Goal: Task Accomplishment & Management: Manage account settings

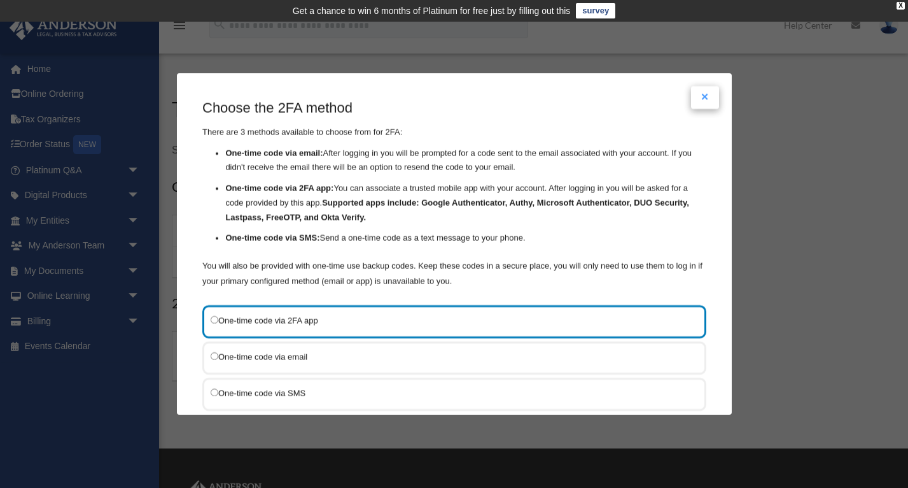
click at [703, 94] on button "Close modal" at bounding box center [705, 97] width 28 height 23
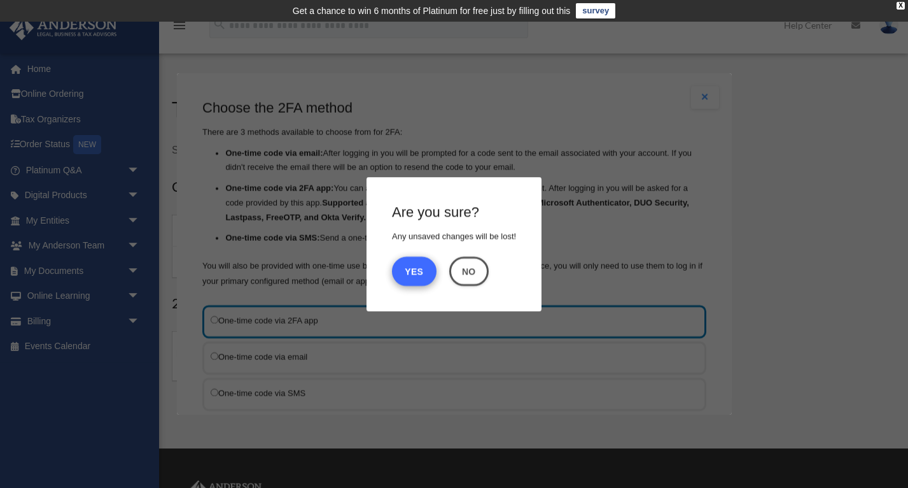
click at [419, 274] on button "Yes" at bounding box center [414, 270] width 45 height 29
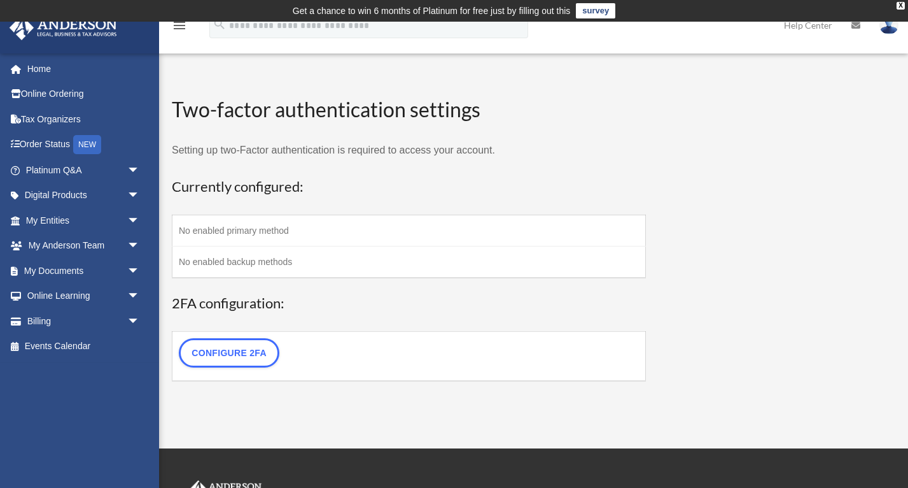
click at [875, 10] on td "Get a chance to win 6 months of Platinum for free just by filling out this surv…" at bounding box center [454, 11] width 908 height 22
click at [900, 6] on div "X" at bounding box center [901, 6] width 8 height 8
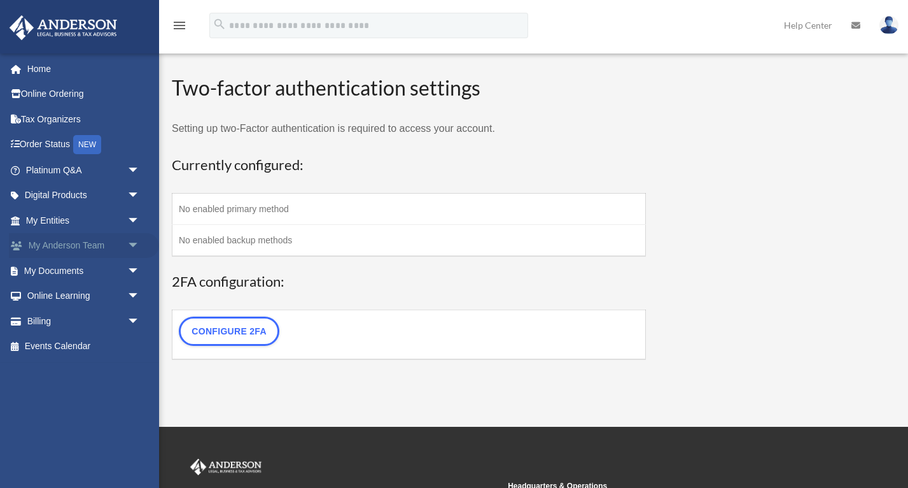
click at [137, 240] on span "arrow_drop_down" at bounding box center [139, 246] width 25 height 26
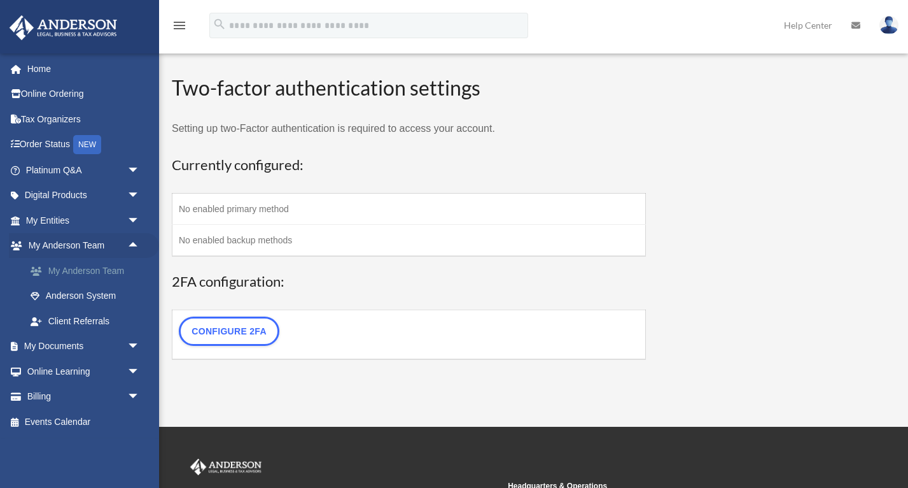
click at [113, 269] on link "My Anderson Team" at bounding box center [88, 270] width 141 height 25
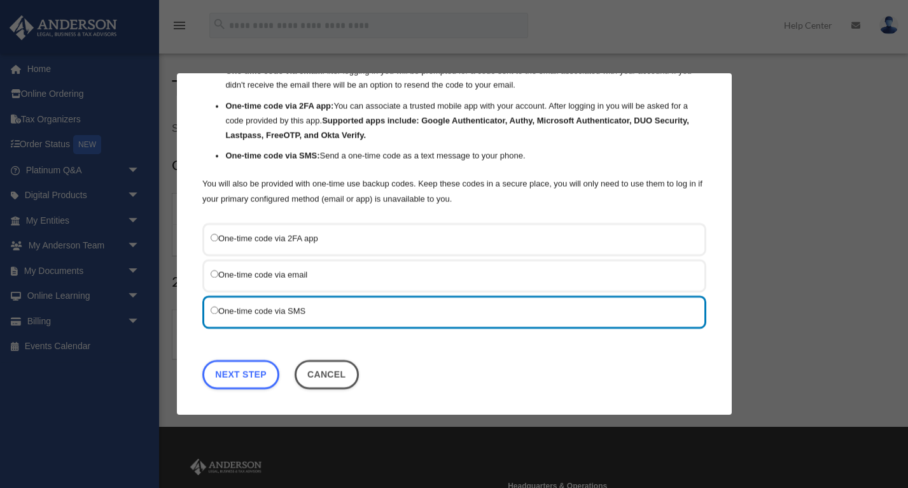
scroll to position [81, 0]
click at [256, 374] on link "Next Step" at bounding box center [240, 374] width 77 height 29
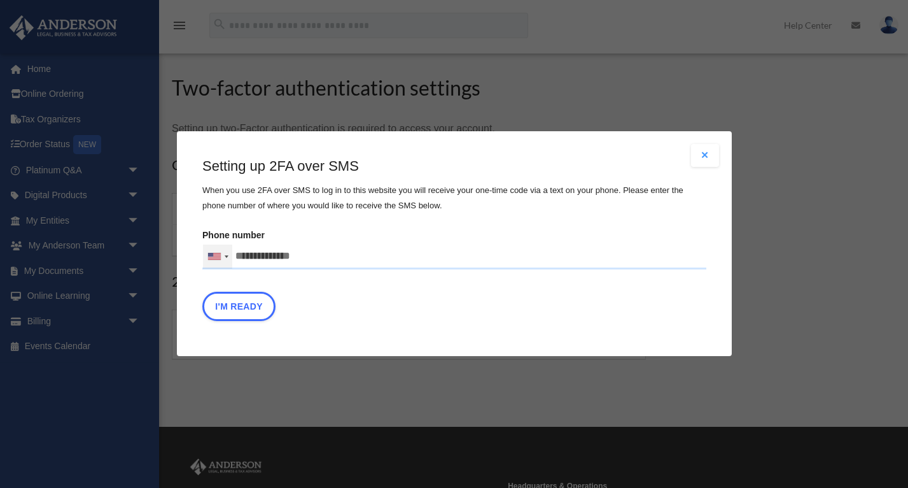
drag, startPoint x: 307, startPoint y: 256, endPoint x: 212, endPoint y: 257, distance: 95.5
click at [212, 257] on div "United States +1 United Kingdom +44 Afghanistan (‫افغانستان‬‎) +93 Albania (Shq…" at bounding box center [454, 256] width 504 height 25
click at [0, 0] on input "Verification Code:" at bounding box center [0, 0] width 0 height 0
type input "**********"
click at [245, 308] on button "I'm Ready" at bounding box center [238, 306] width 73 height 29
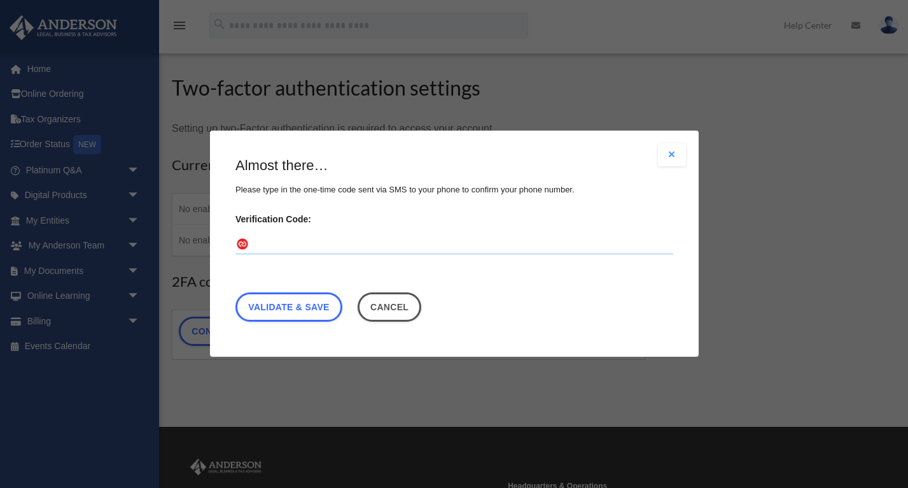
click at [288, 228] on label "Verification Code:" at bounding box center [455, 232] width 438 height 45
click at [288, 235] on input "Verification Code:" at bounding box center [455, 245] width 438 height 20
click at [288, 240] on input "Verification Code:" at bounding box center [455, 245] width 438 height 20
paste input "******"
type input "******"
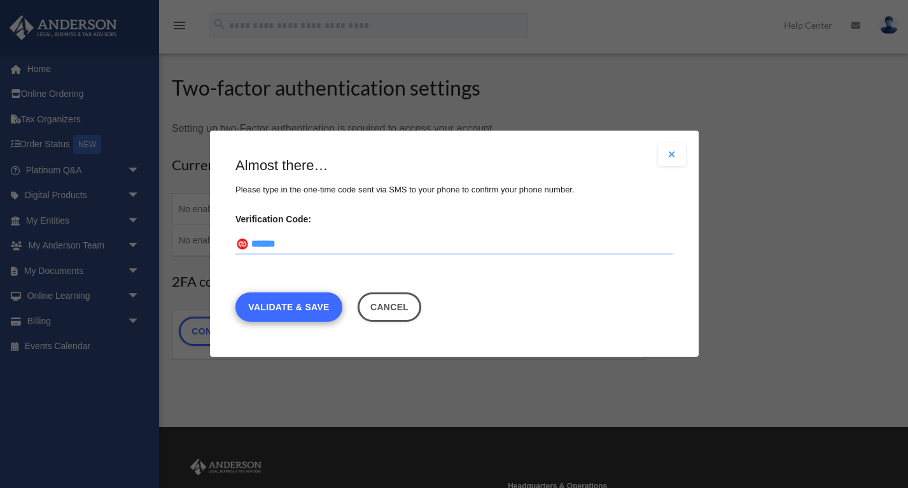
click at [297, 308] on link "Validate & Save" at bounding box center [289, 307] width 107 height 29
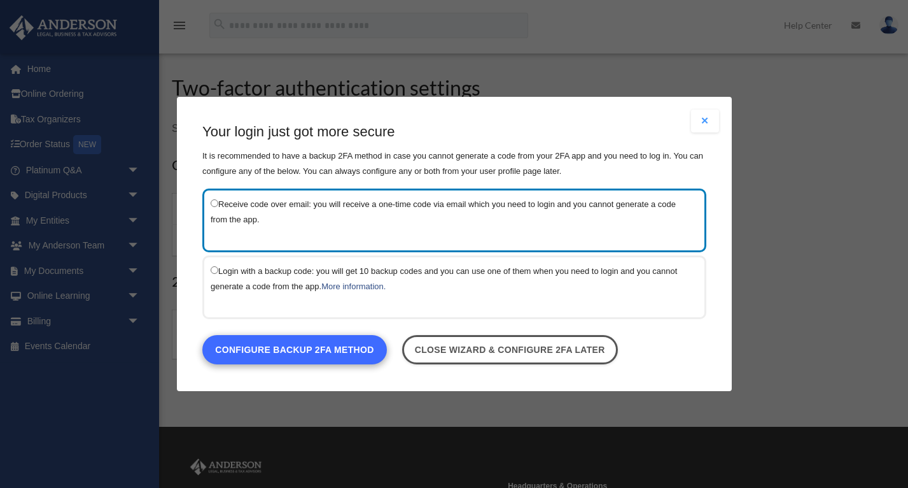
click at [263, 341] on link "Configure backup 2FA method" at bounding box center [294, 349] width 185 height 29
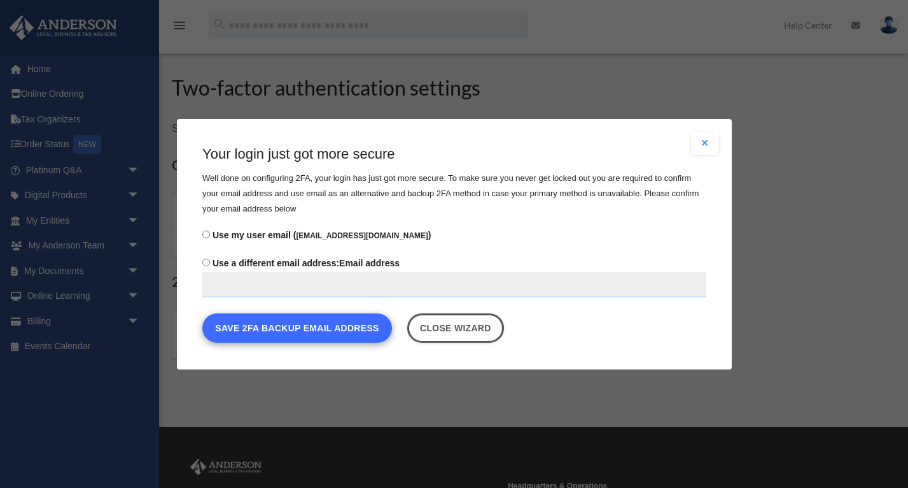
click at [267, 329] on button "Save 2FA backup email address" at bounding box center [297, 327] width 190 height 29
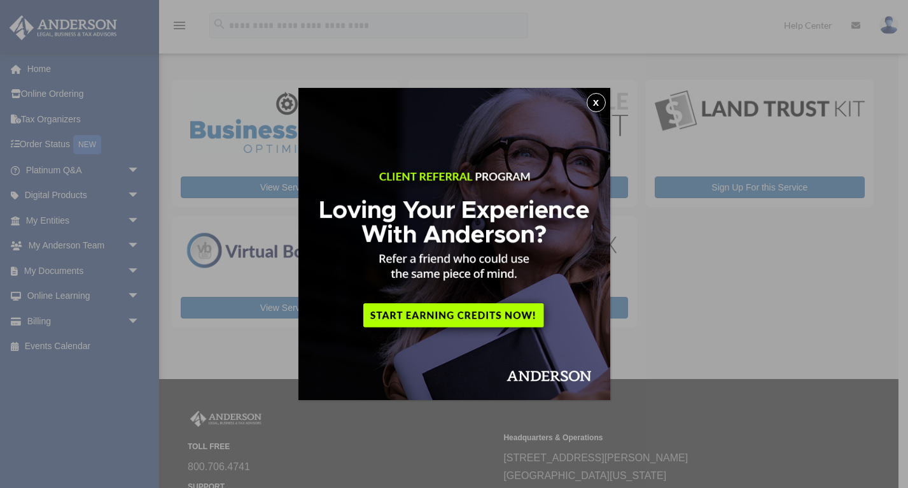
click at [598, 102] on button "x" at bounding box center [596, 102] width 19 height 19
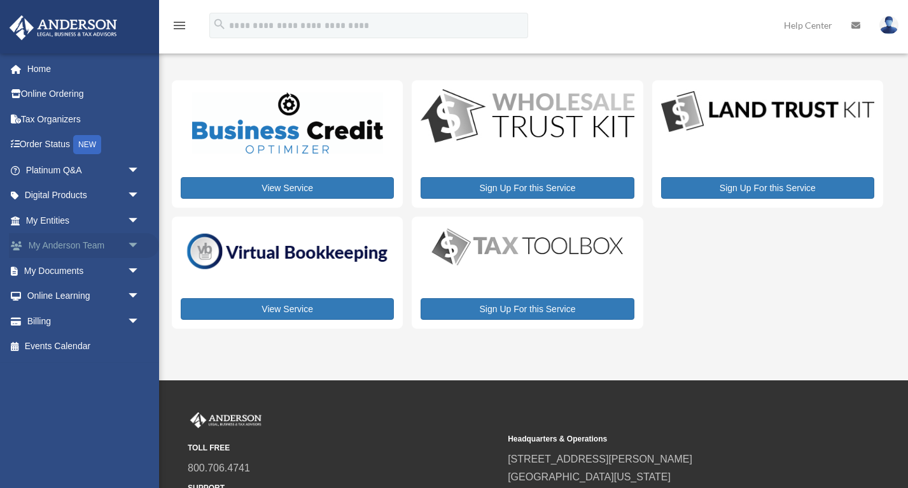
click at [134, 242] on span "arrow_drop_down" at bounding box center [139, 246] width 25 height 26
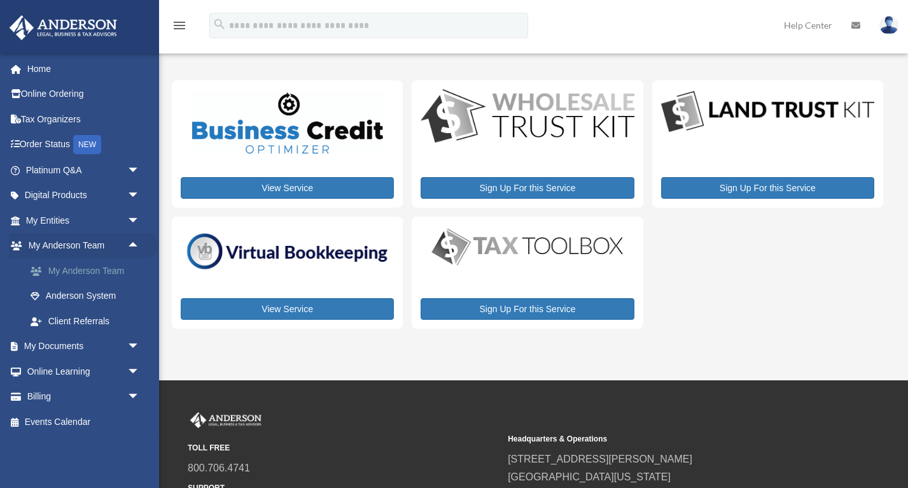
click at [78, 271] on link "My Anderson Team" at bounding box center [88, 270] width 141 height 25
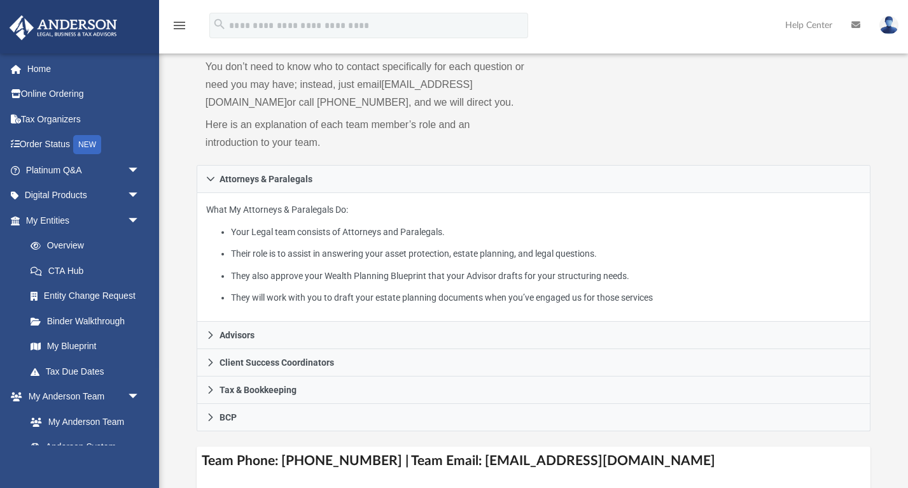
scroll to position [126, 0]
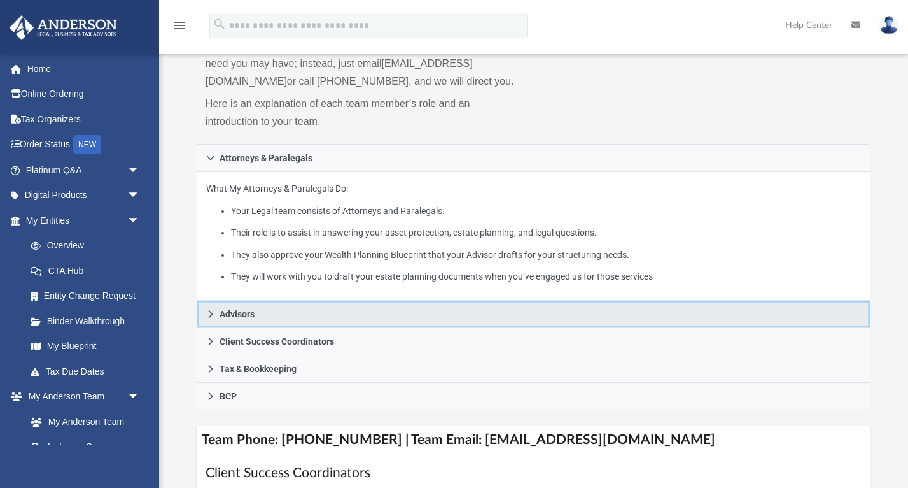
click at [228, 318] on span "Advisors" at bounding box center [237, 313] width 35 height 9
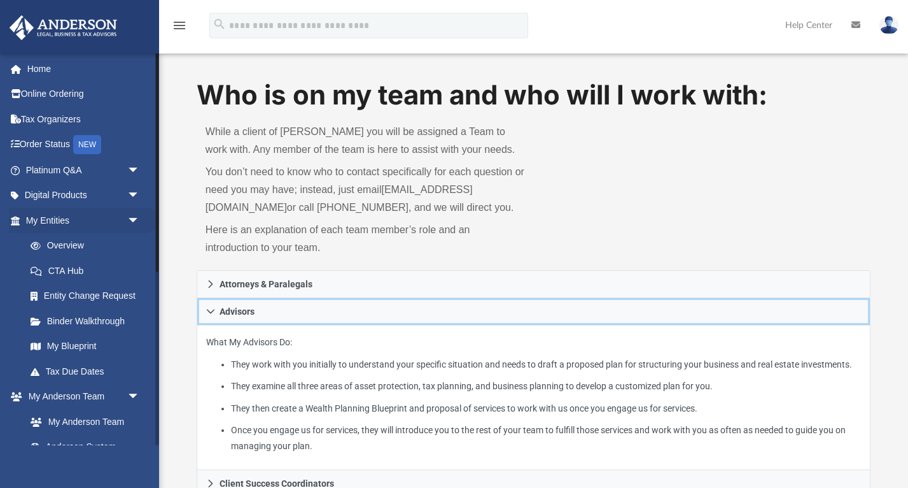
scroll to position [0, 0]
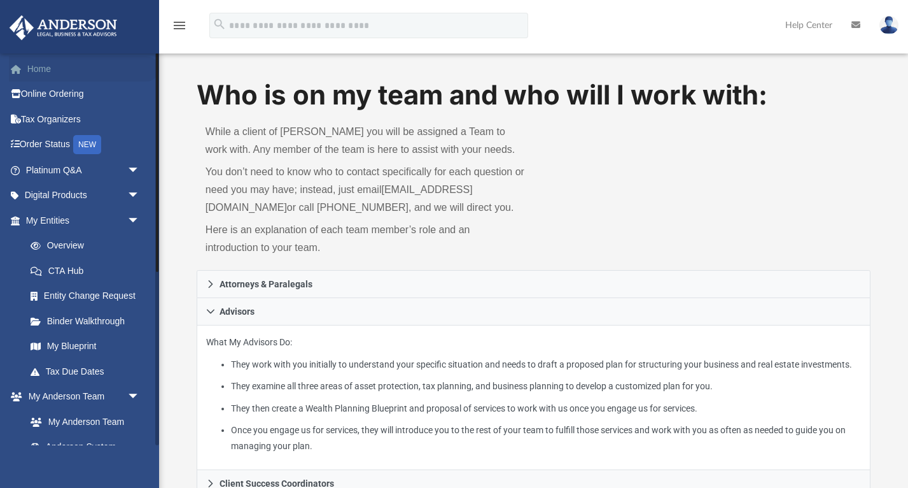
click at [43, 71] on link "Home" at bounding box center [84, 68] width 150 height 25
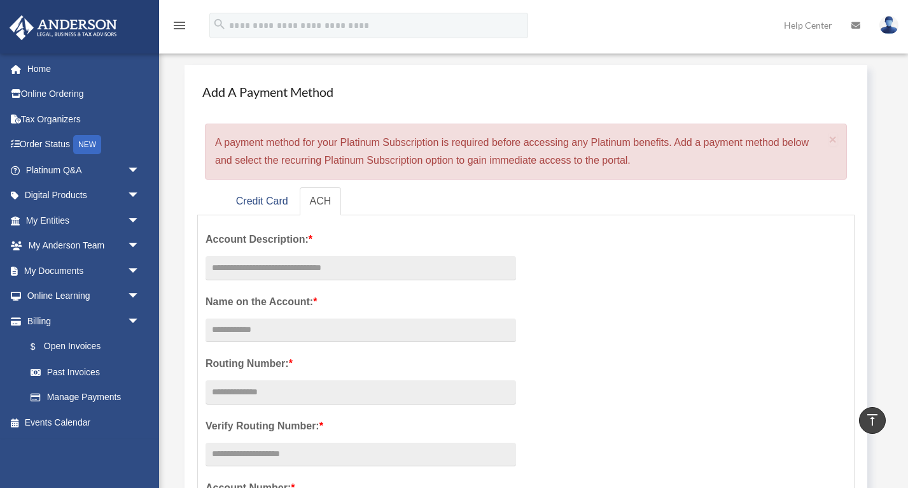
scroll to position [37, 0]
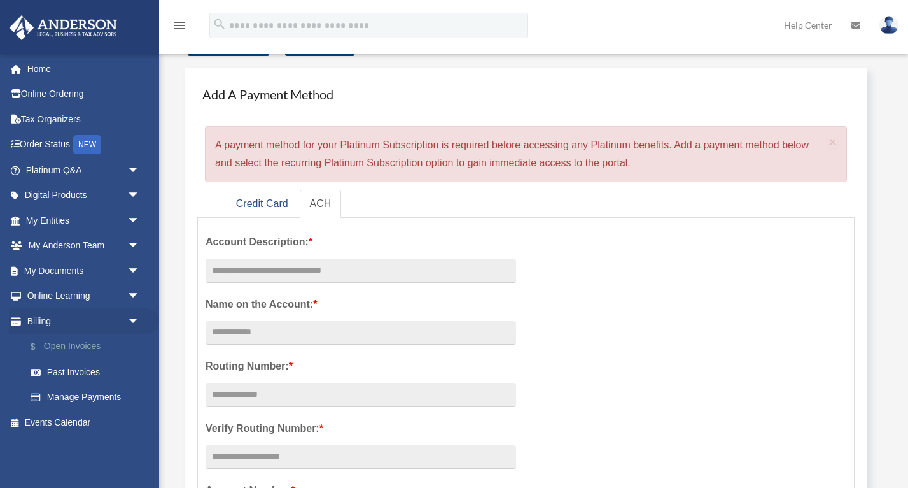
click at [70, 345] on link "$ Open Invoices" at bounding box center [88, 347] width 141 height 26
